Goal: Navigation & Orientation: Find specific page/section

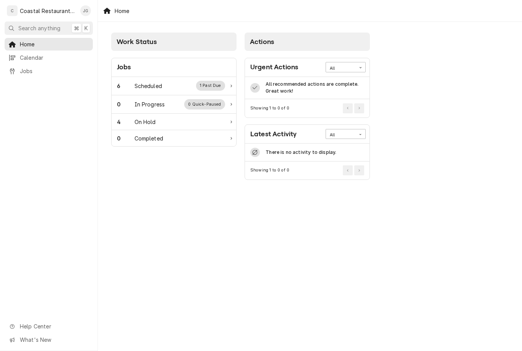
click at [149, 88] on div "Scheduled" at bounding box center [149, 86] width 28 height 8
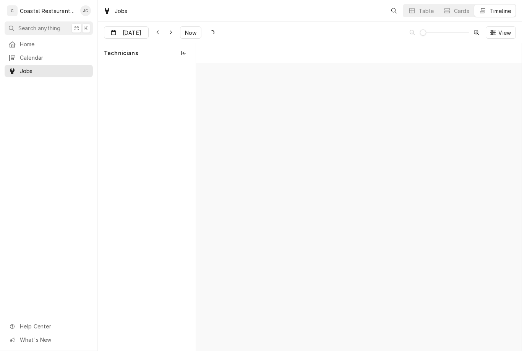
scroll to position [0, 6451]
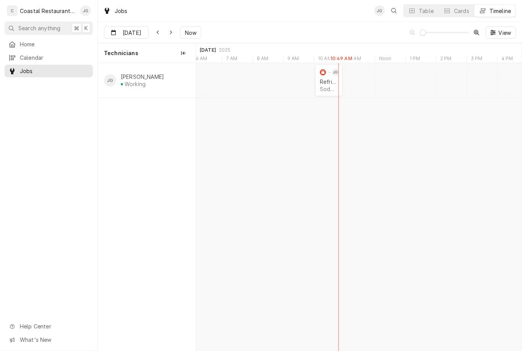
click at [328, 82] on div "Refrigeration" at bounding box center [329, 81] width 18 height 6
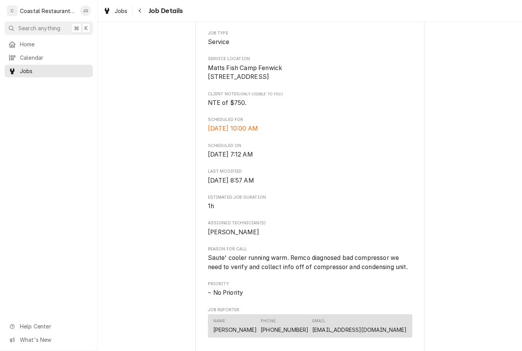
scroll to position [150, 0]
click at [38, 44] on span "Home" at bounding box center [54, 44] width 69 height 8
